Goal: Task Accomplishment & Management: Manage account settings

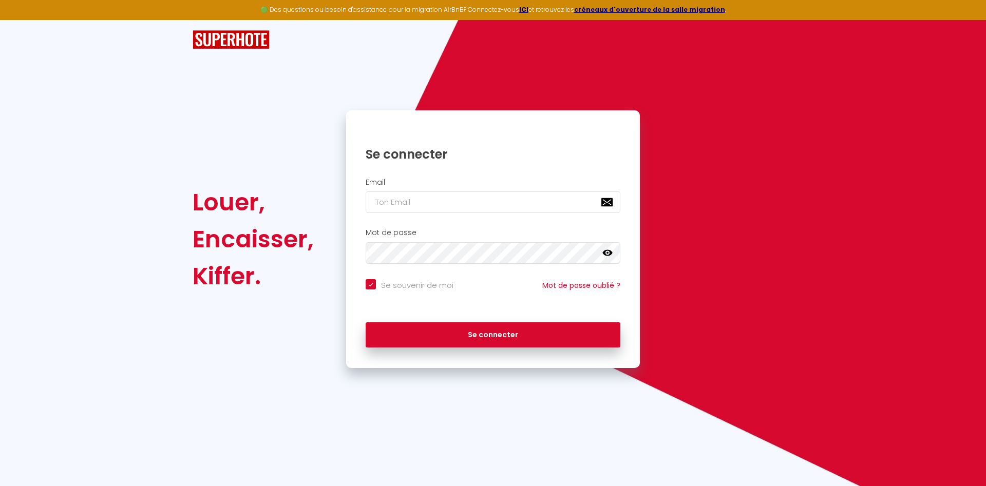
click at [431, 203] on input "email" at bounding box center [493, 203] width 255 height 22
type input "[EMAIL_ADDRESS][DOMAIN_NAME]"
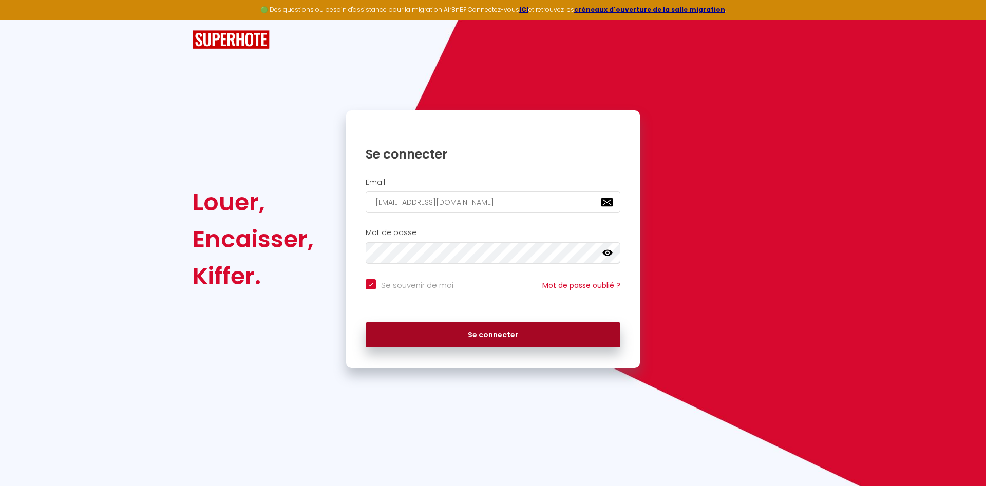
checkbox input "true"
type input "[EMAIL_ADDRESS][DOMAIN_NAME]"
click at [444, 338] on button "Se connecter" at bounding box center [493, 335] width 255 height 26
checkbox input "true"
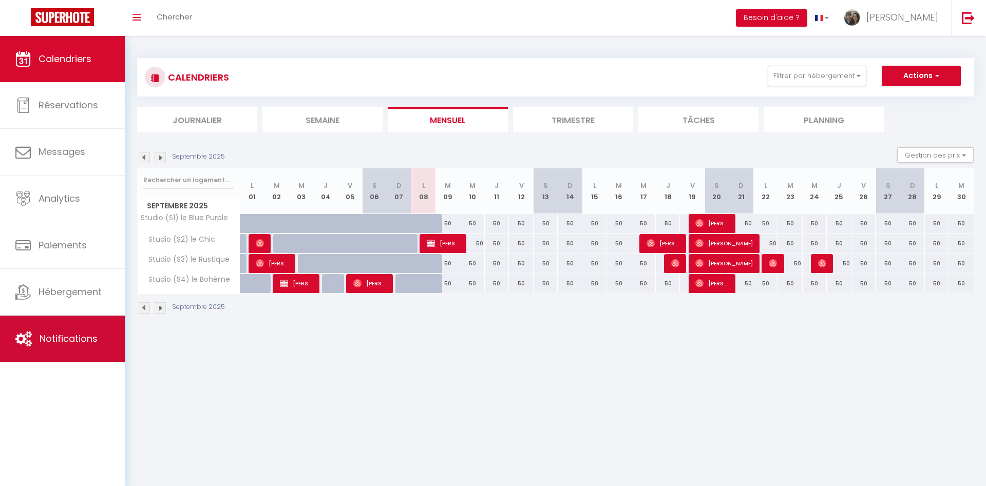
click at [88, 342] on span "Notifications" at bounding box center [69, 338] width 58 height 13
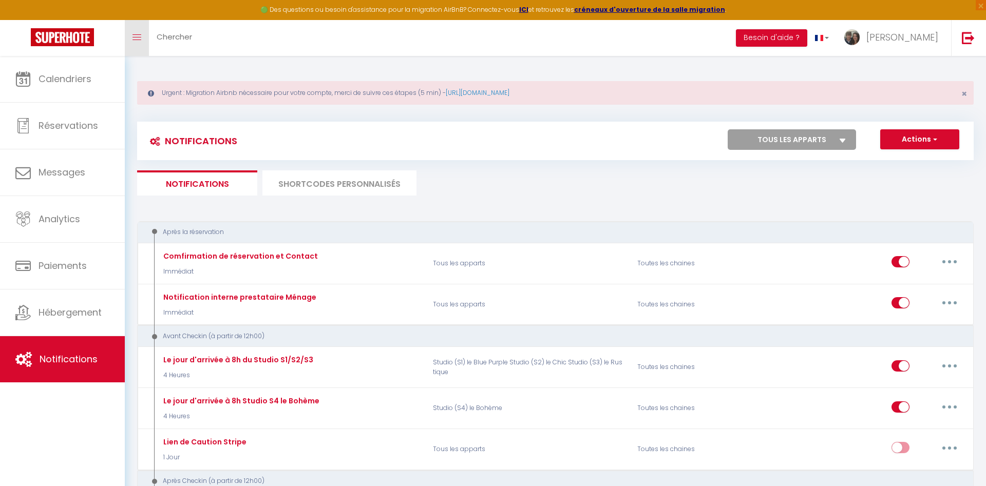
click at [141, 36] on icon "Toggle menubar" at bounding box center [136, 37] width 9 height 6
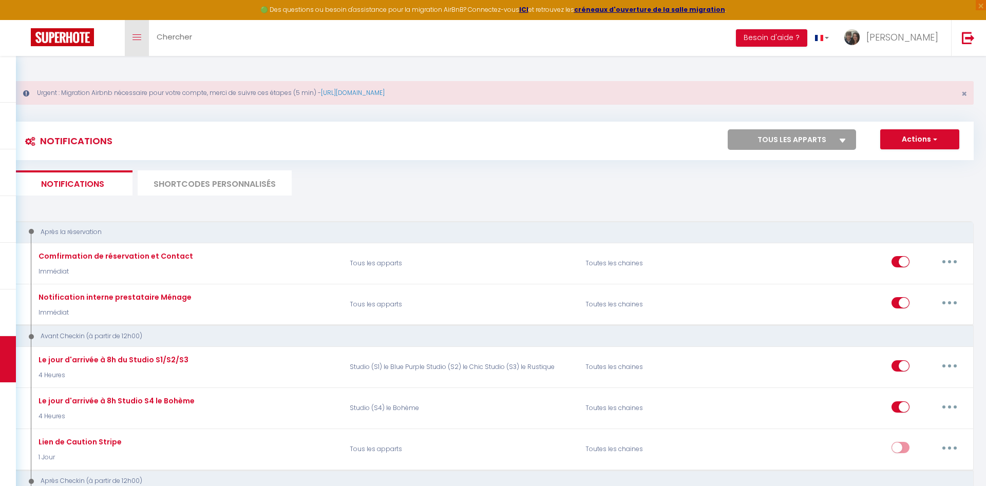
click at [141, 36] on icon "Toggle menubar" at bounding box center [136, 37] width 9 height 6
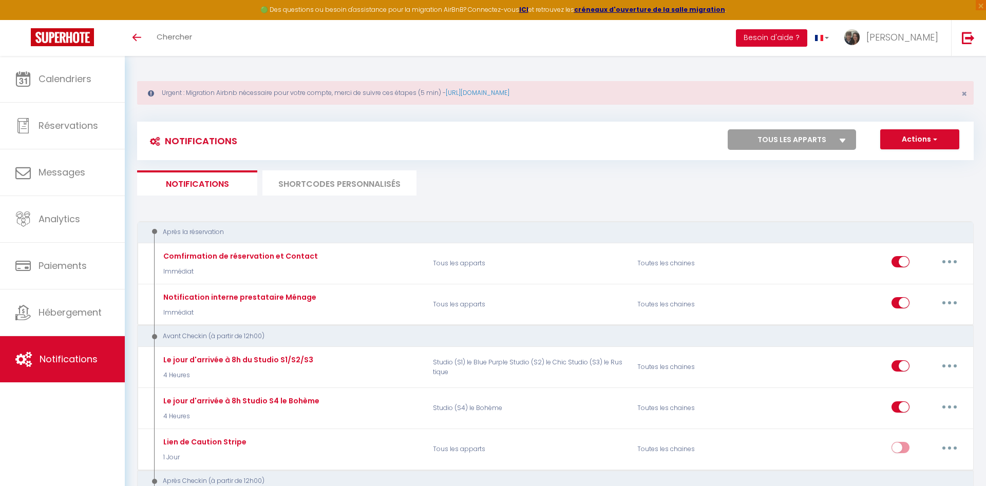
click at [799, 37] on button "Besoin d'aide ?" at bounding box center [771, 37] width 71 height 17
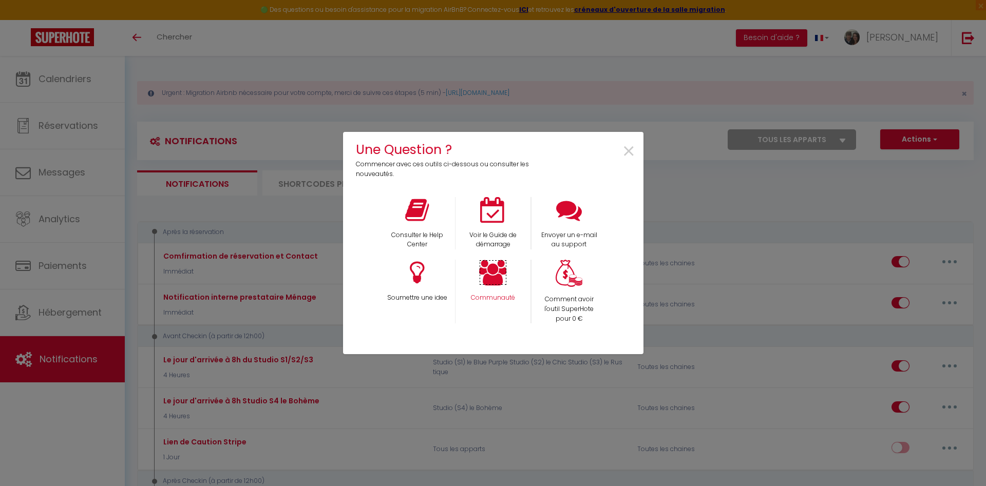
click at [496, 283] on icon at bounding box center [493, 273] width 28 height 26
click at [426, 213] on icon at bounding box center [417, 210] width 24 height 26
click at [571, 219] on icon at bounding box center [569, 210] width 26 height 26
click at [626, 150] on span "×" at bounding box center [629, 152] width 14 height 32
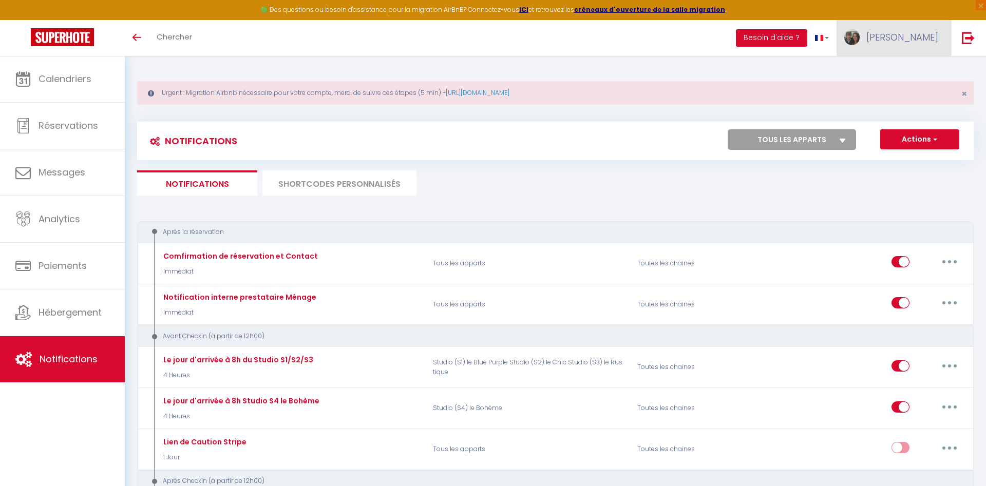
click at [916, 34] on span "[PERSON_NAME]" at bounding box center [902, 37] width 72 height 13
click at [912, 73] on link "Paramètres" at bounding box center [910, 71] width 76 height 17
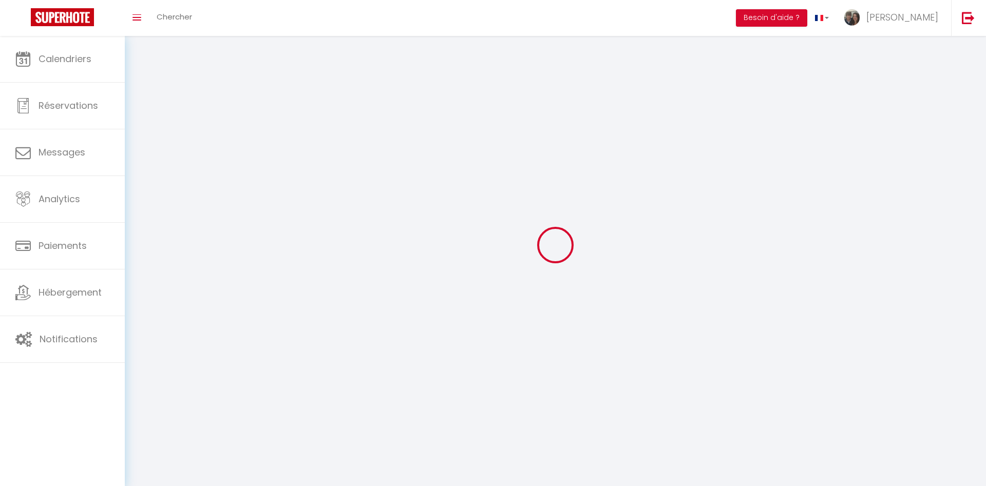
select select "fr"
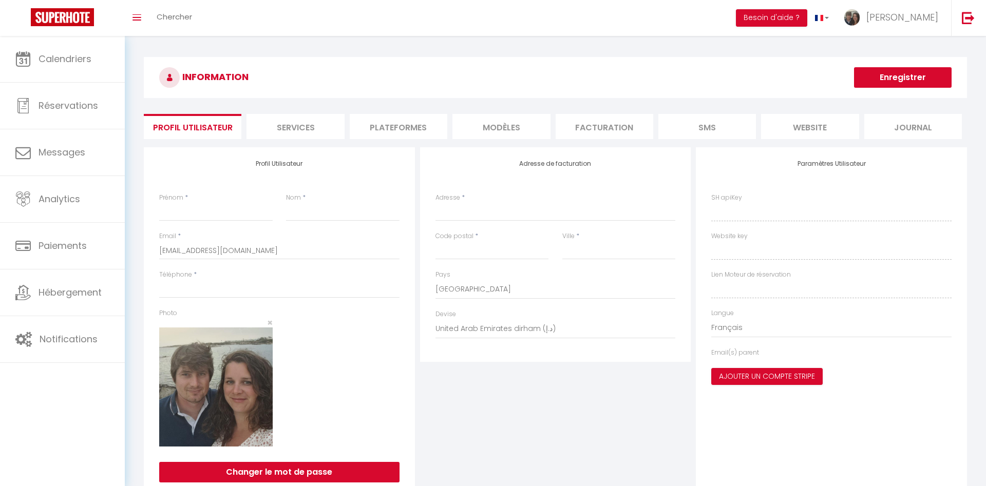
type input "[PERSON_NAME]"
type input "de braquilanges"
type input "0620833494"
type input "[STREET_ADDRESS]"
type input "16410"
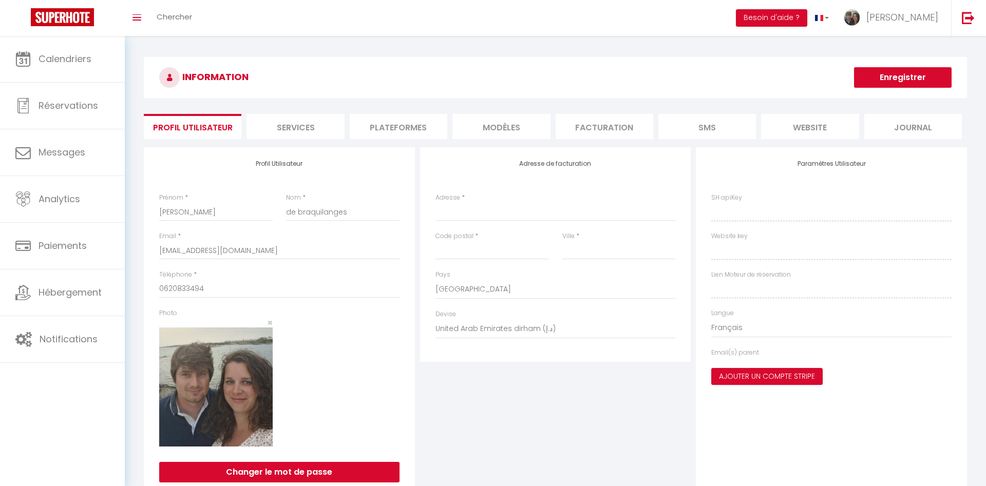
type input "TORSAC"
select select "1"
select select "28"
type input "i5Uy41PhZgqR1tG4K5bNt45em"
type input "yzWJWZhxlA9f9iKRuTMlWb1MO"
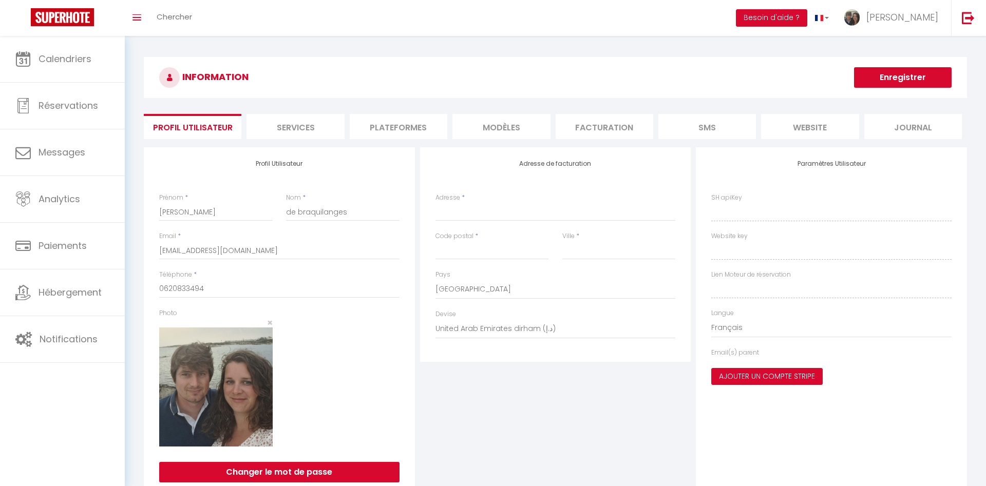
type input "[URL][DOMAIN_NAME]"
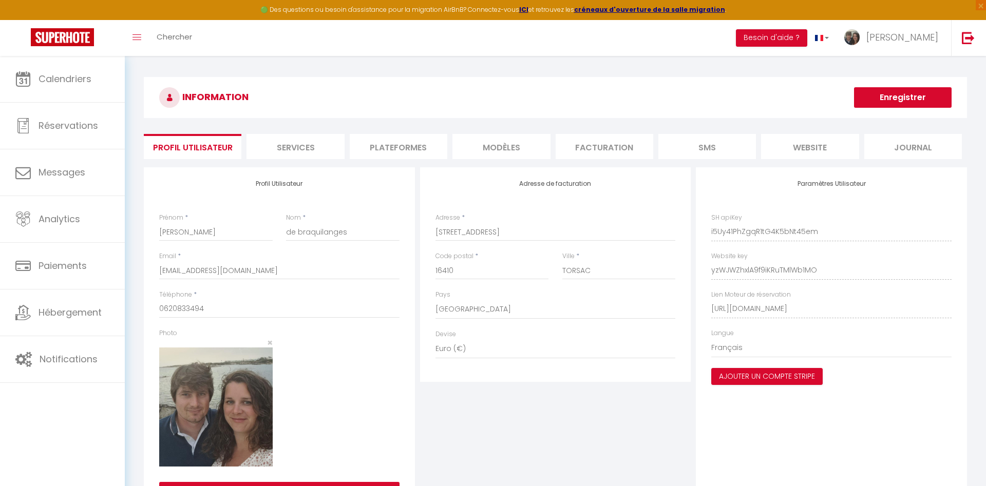
click at [398, 151] on li "Plateformes" at bounding box center [399, 146] width 98 height 25
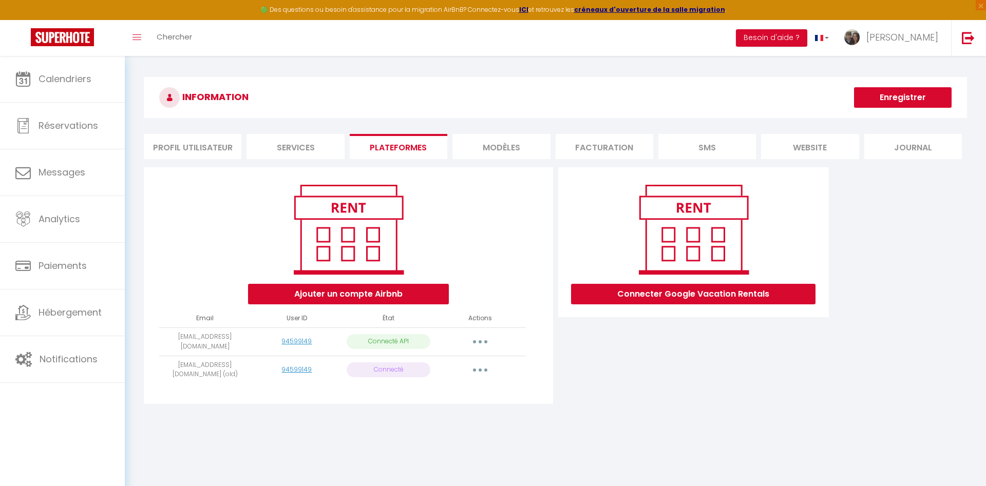
click at [483, 370] on button "button" at bounding box center [480, 370] width 29 height 16
click at [461, 394] on link "Importer les appartements" at bounding box center [434, 393] width 113 height 17
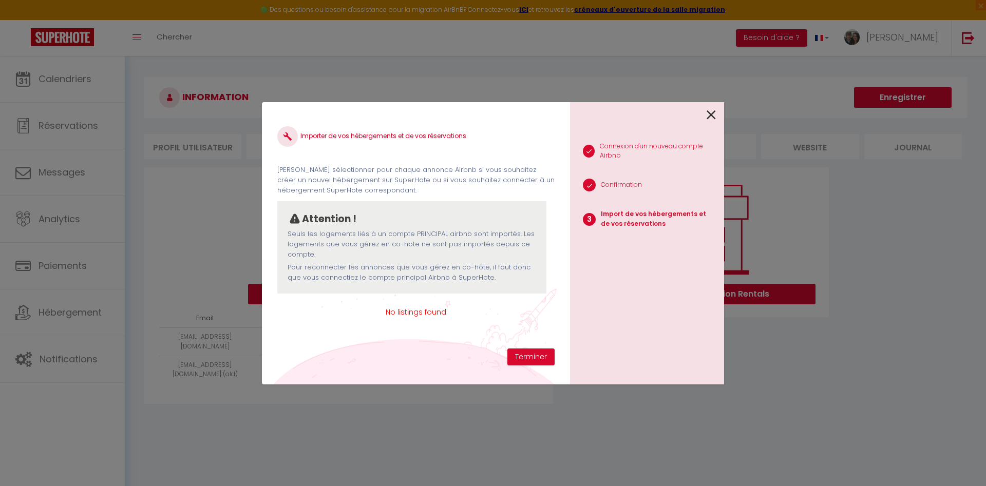
click at [713, 114] on icon at bounding box center [711, 114] width 9 height 15
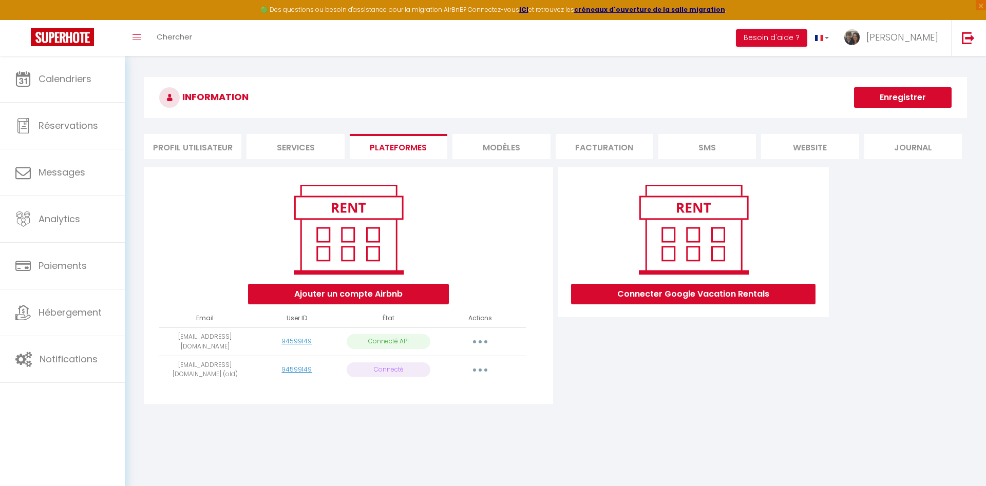
click at [483, 344] on button "button" at bounding box center [480, 342] width 29 height 16
click at [461, 368] on link "Importer les appartements" at bounding box center [434, 364] width 113 height 17
select select "44126"
select select "44127"
select select "44128"
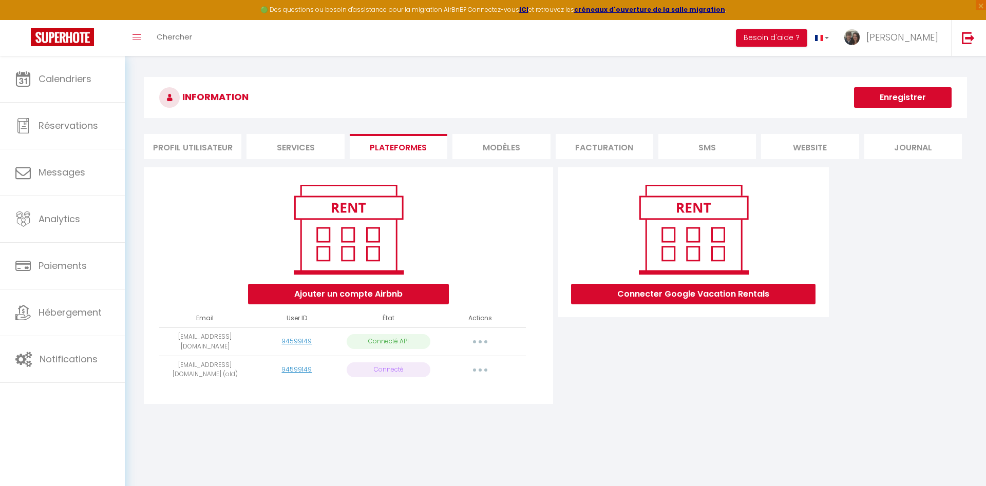
select select "44129"
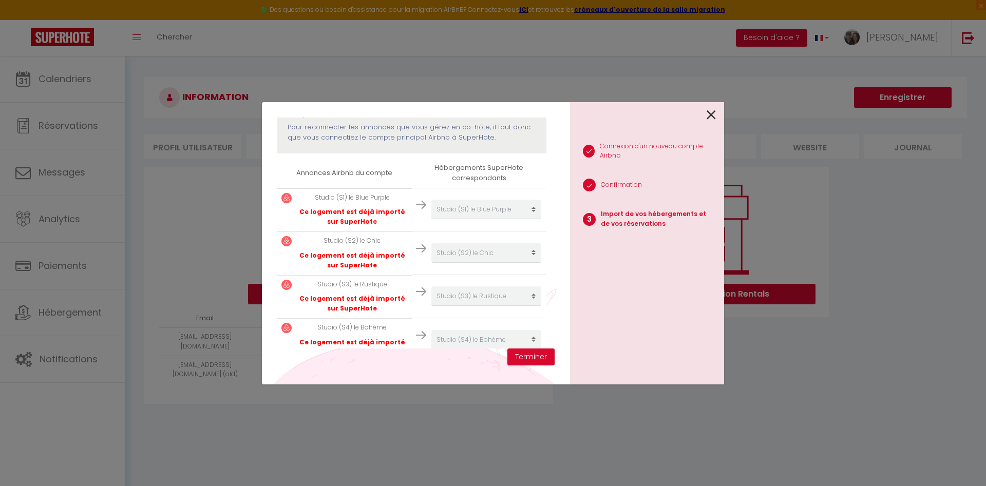
scroll to position [157, 0]
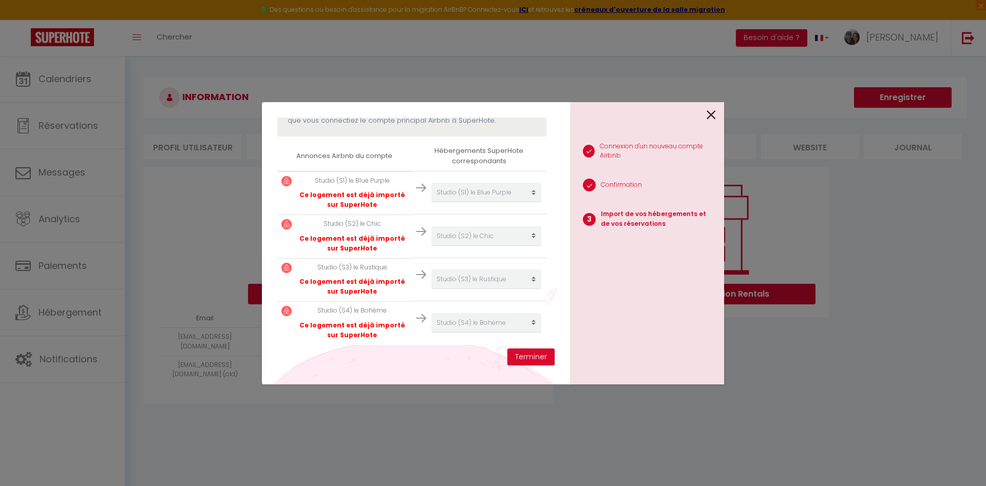
click at [714, 117] on icon at bounding box center [711, 114] width 9 height 15
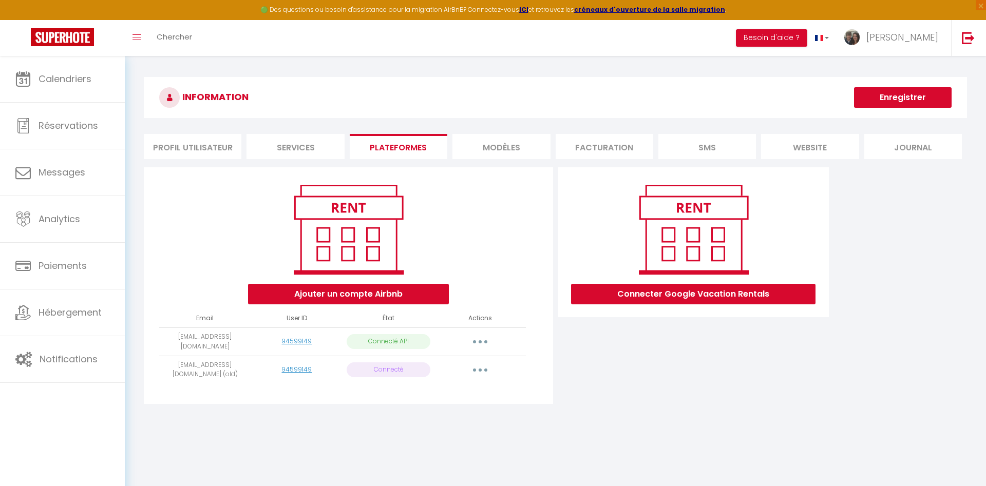
click at [478, 372] on button "button" at bounding box center [480, 370] width 29 height 16
click at [436, 412] on link "Supprimer" at bounding box center [434, 411] width 113 height 17
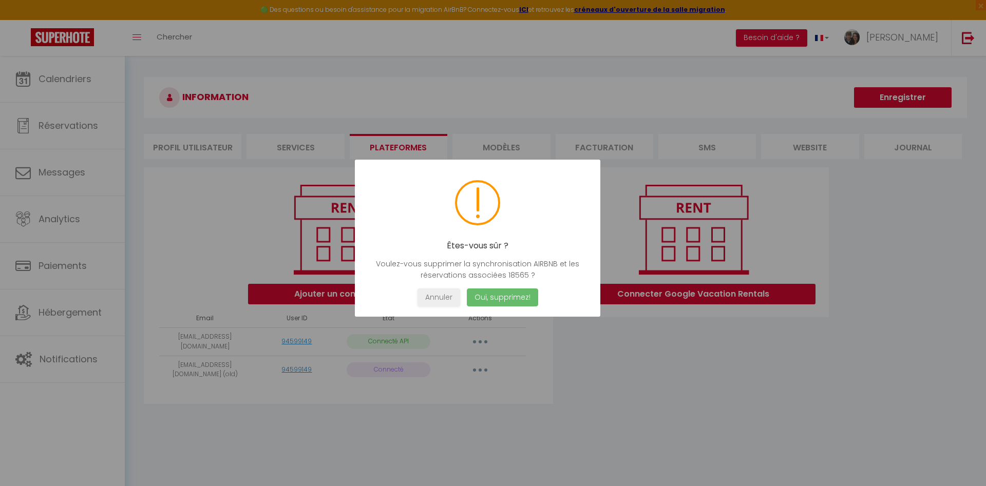
click at [509, 296] on button "Oui, supprimez!" at bounding box center [502, 298] width 71 height 18
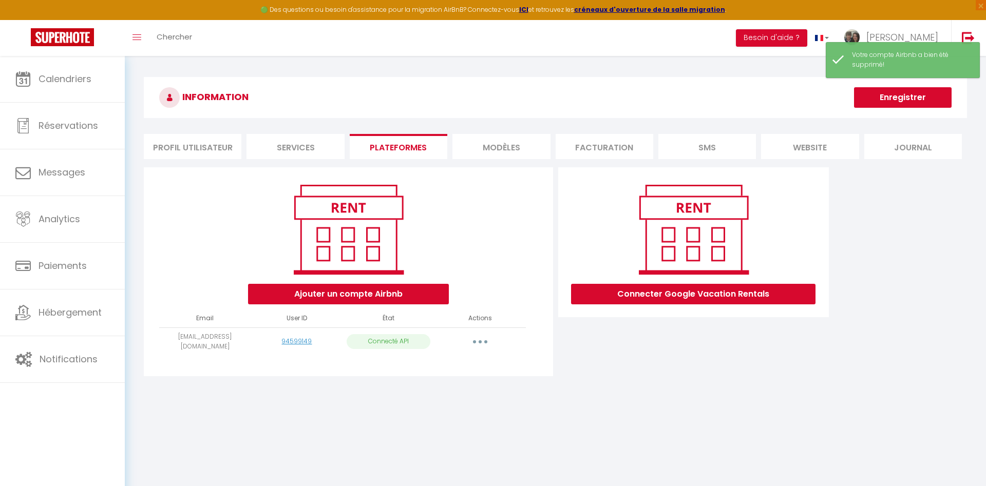
click at [481, 344] on button "button" at bounding box center [480, 342] width 29 height 16
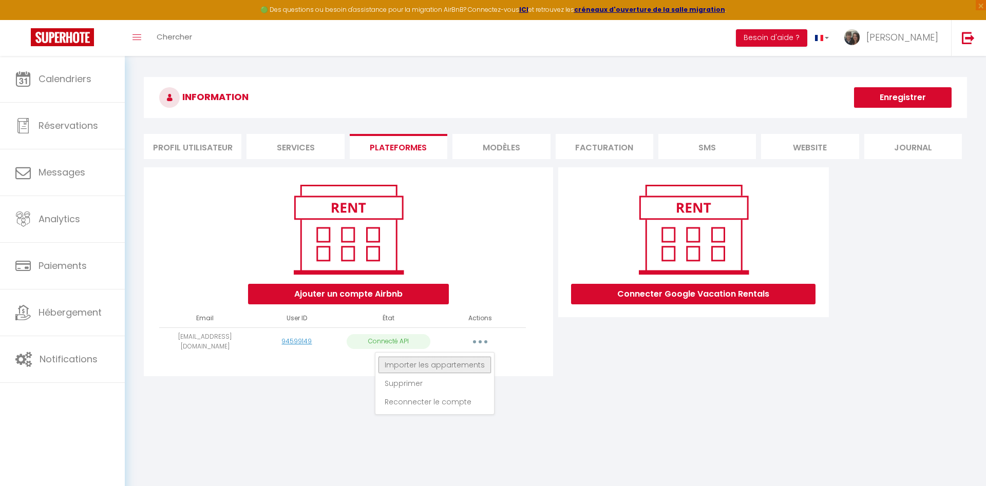
click at [460, 365] on link "Importer les appartements" at bounding box center [434, 364] width 113 height 17
select select "44126"
select select "44127"
select select "44128"
select select "44129"
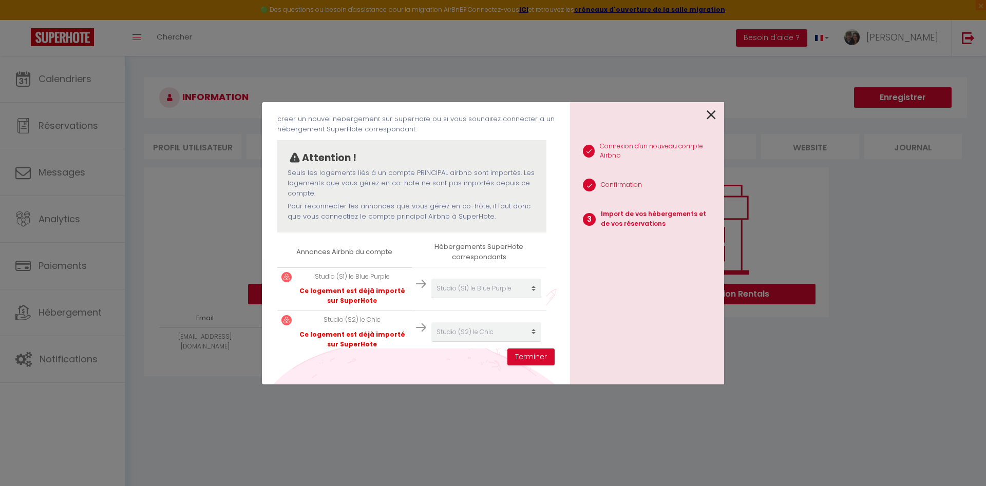
scroll to position [161, 0]
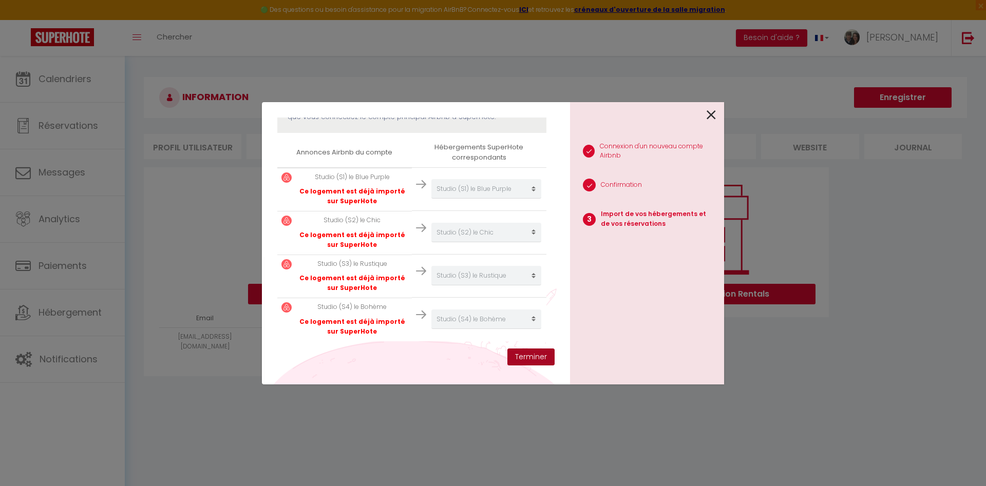
click at [524, 356] on button "Terminer" at bounding box center [530, 357] width 47 height 17
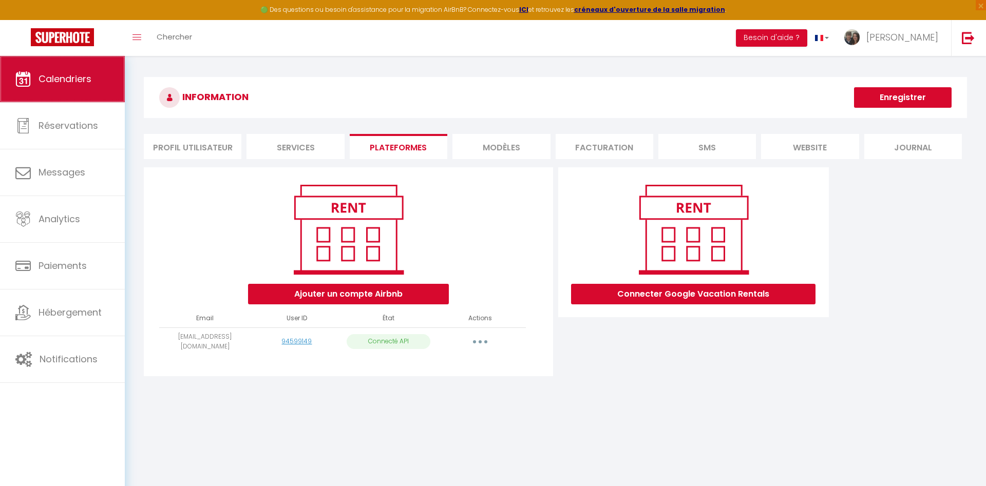
click at [86, 85] on span "Calendriers" at bounding box center [65, 78] width 53 height 13
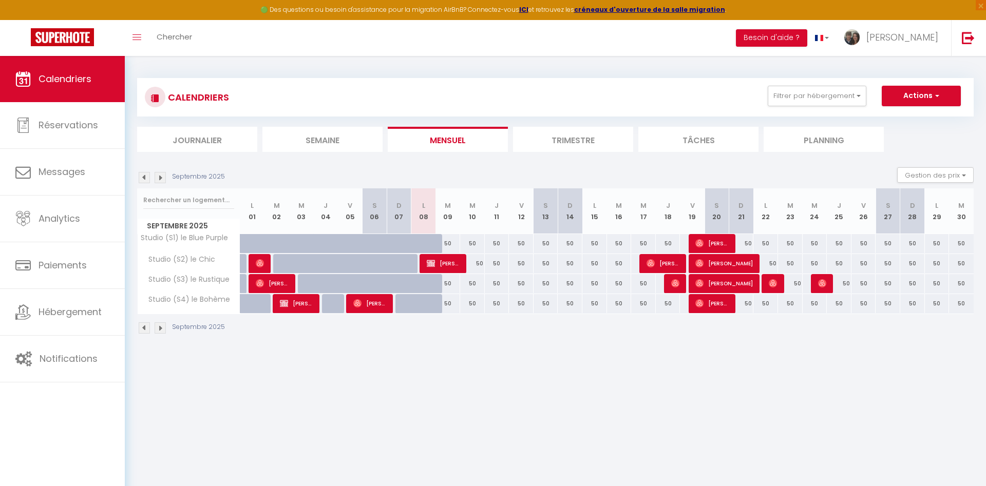
click at [560, 138] on li "Trimestre" at bounding box center [573, 139] width 120 height 25
